Goal: Find specific page/section: Find specific page/section

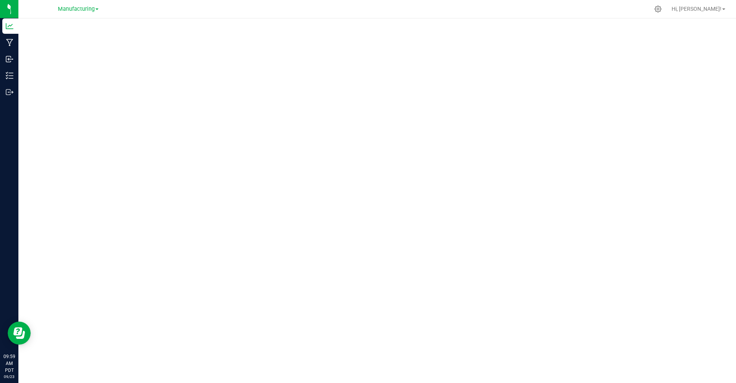
click at [70, 9] on span "Manufacturing" at bounding box center [76, 9] width 37 height 7
click at [39, 38] on link "Retail" at bounding box center [78, 37] width 112 height 10
click at [15, 83] on link "Outbound" at bounding box center [9, 76] width 18 height 16
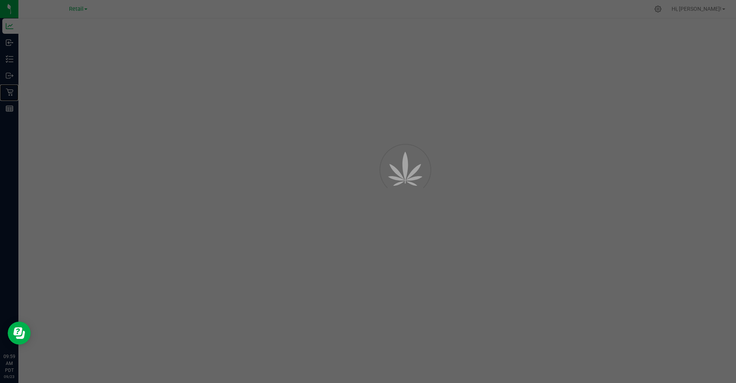
click at [0, 0] on p "Retail" at bounding box center [0, 0] width 0 height 0
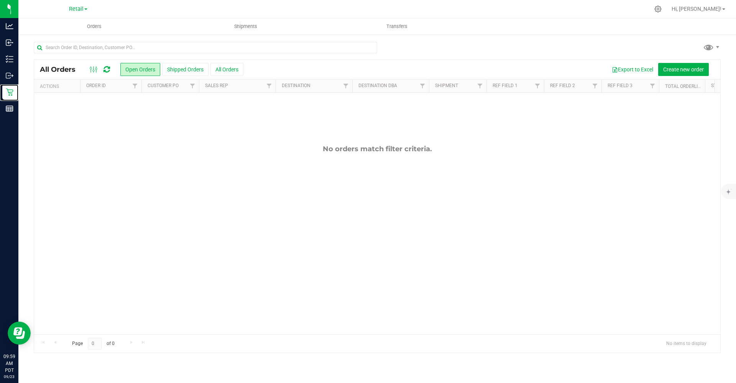
click at [0, 0] on p "Retail" at bounding box center [0, 0] width 0 height 0
click at [83, 10] on span "Retail" at bounding box center [76, 9] width 15 height 7
click at [76, 27] on link "Manufacturing" at bounding box center [78, 27] width 112 height 10
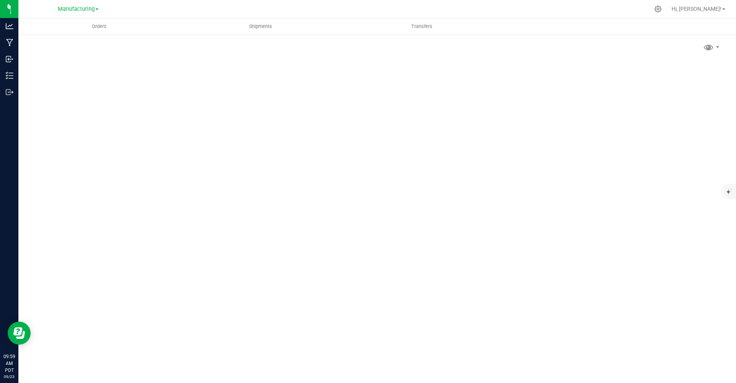
click at [0, 0] on img at bounding box center [0, 0] width 0 height 0
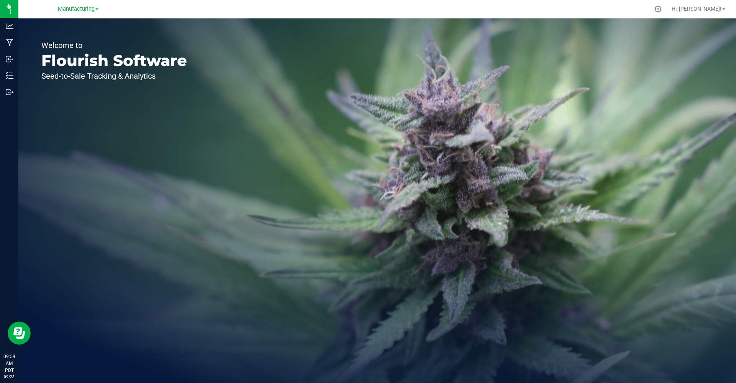
click at [71, 8] on span "Manufacturing" at bounding box center [76, 9] width 37 height 7
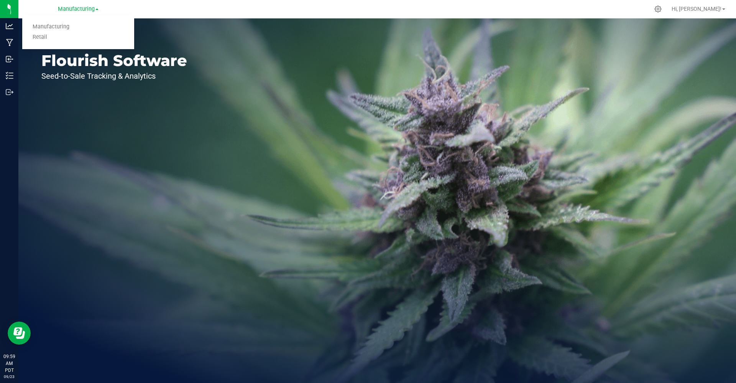
click at [45, 35] on link "Retail" at bounding box center [78, 37] width 112 height 10
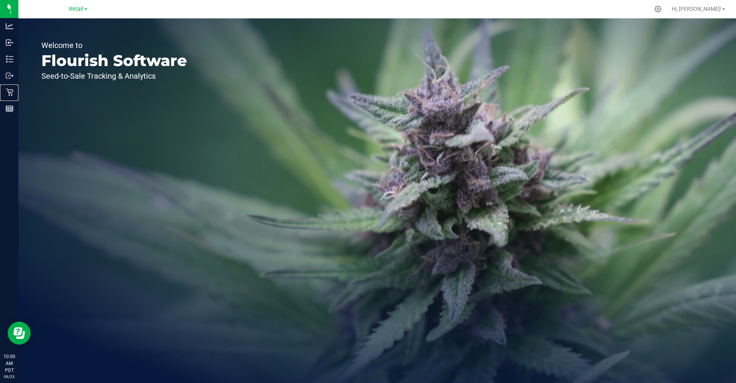
click at [0, 0] on p "Retail" at bounding box center [0, 0] width 0 height 0
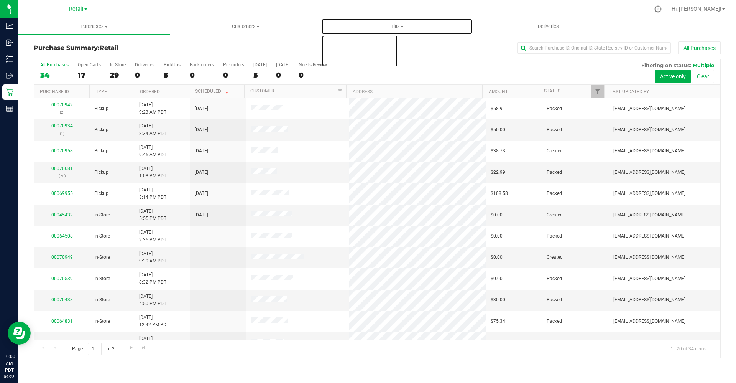
click at [398, 26] on span "Tills" at bounding box center [397, 26] width 151 height 7
click at [355, 45] on span "Manage tills" at bounding box center [347, 46] width 52 height 7
